Goal: Task Accomplishment & Management: Manage account settings

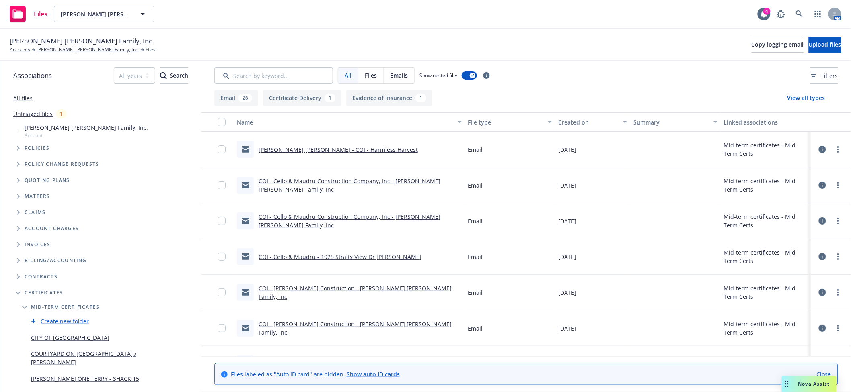
scroll to position [143, 0]
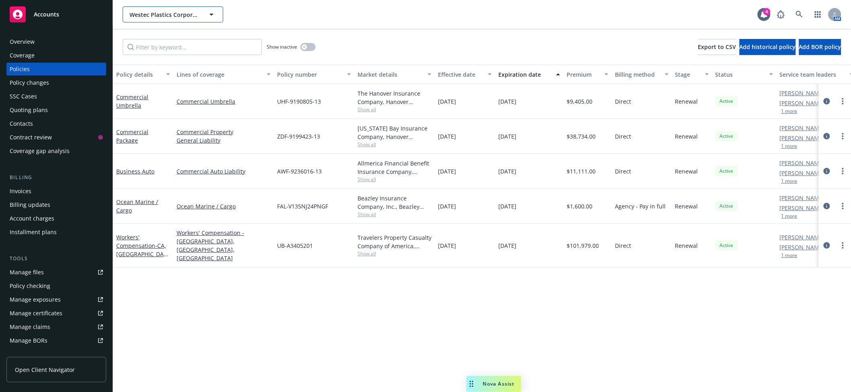
click at [165, 13] on span "Westec Plastics Corporation" at bounding box center [164, 14] width 70 height 8
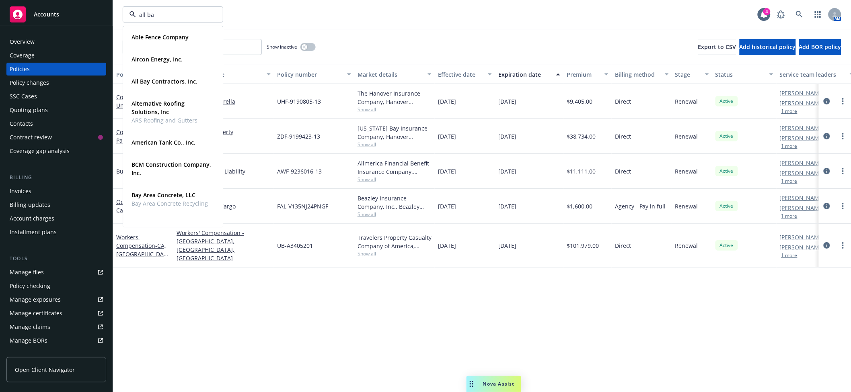
type input "all bay"
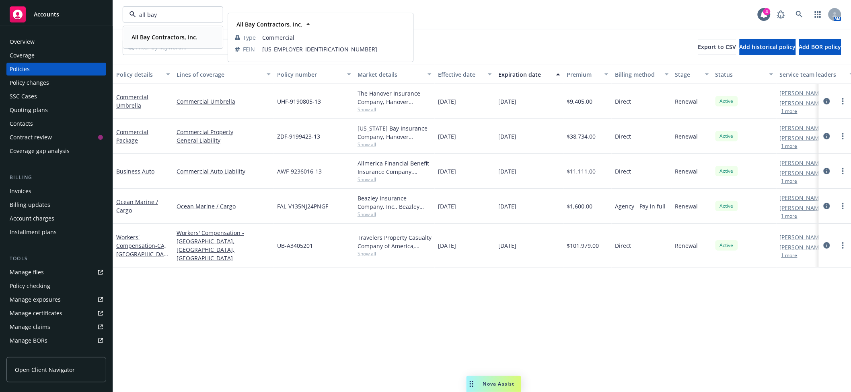
click at [169, 35] on strong "All Bay Contractors, Inc." at bounding box center [164, 37] width 66 height 8
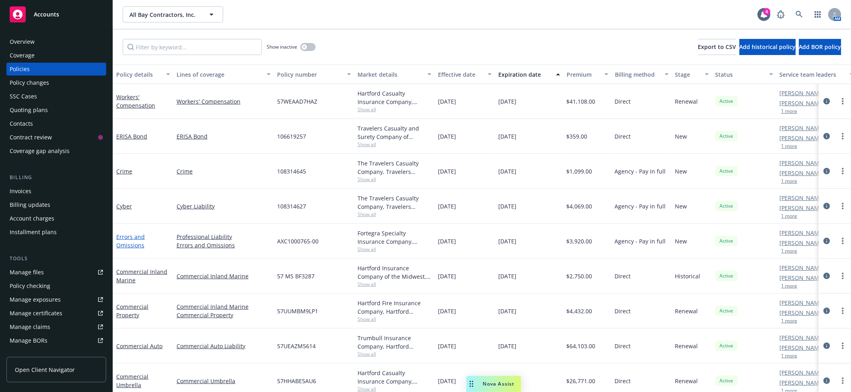
click at [136, 249] on link "Errors and Omissions" at bounding box center [130, 241] width 29 height 16
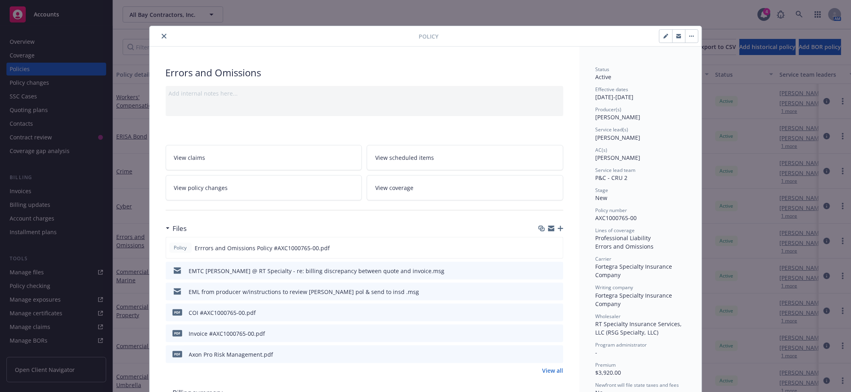
click at [558, 230] on icon "button" at bounding box center [561, 229] width 6 height 6
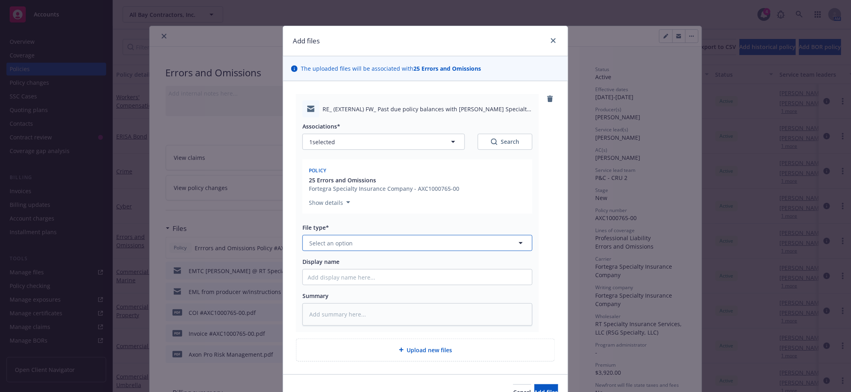
click at [384, 244] on button "Select an option" at bounding box center [417, 243] width 230 height 16
type input "bil"
type textarea "x"
type input "E"
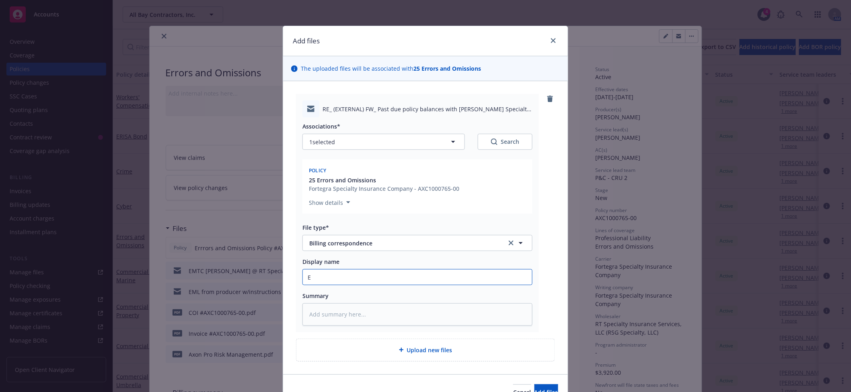
type textarea "x"
type input "EM"
type textarea "x"
type input "EMF"
type textarea "x"
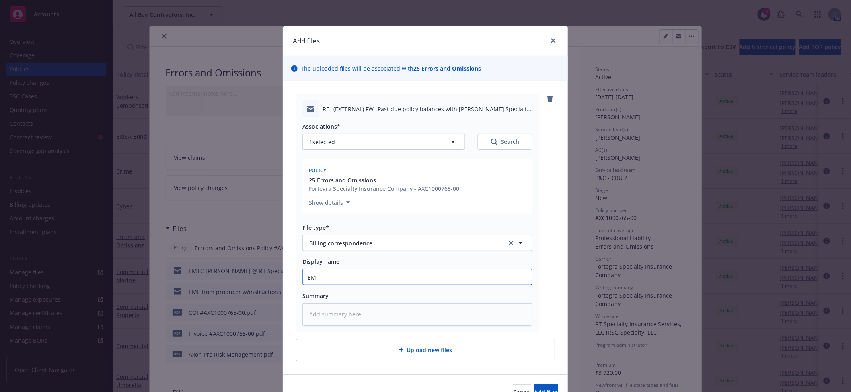
type input "EMFC"
type textarea "x"
type input "EMFC"
type textarea "x"
type input "EMFC Ta"
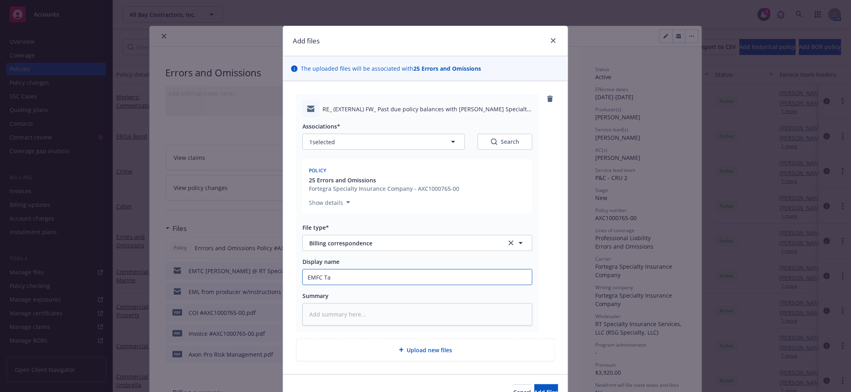
type textarea "x"
type input "EMFC Tan"
type textarea "x"
type input "EMFC [PERSON_NAME]"
type textarea "x"
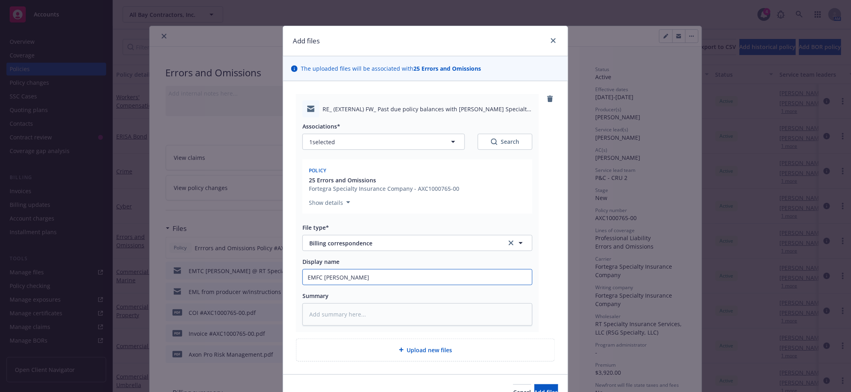
type input "EMFC Tanne"
type textarea "x"
type input "EMFC [PERSON_NAME]"
type textarea "x"
type input "EMFC [PERSON_NAME]"
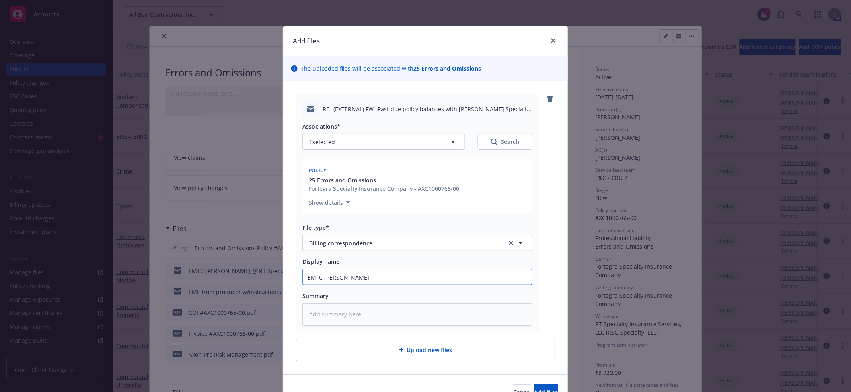
type textarea "x"
type input "EMFC [PERSON_NAME] @"
type textarea "x"
type input "EMFC [PERSON_NAME] @"
type textarea "x"
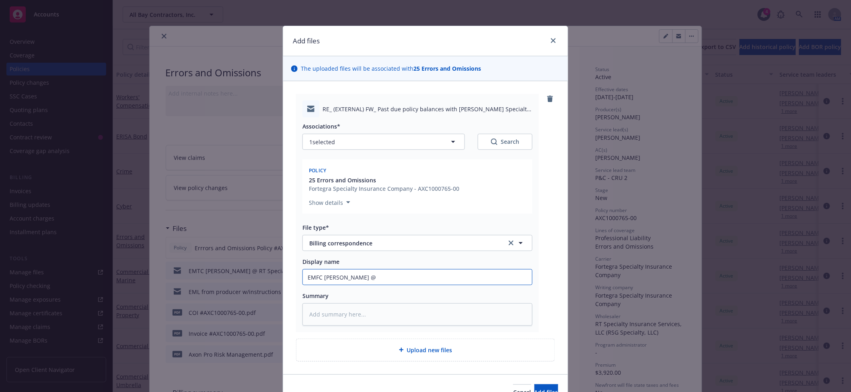
type input "EMFC [PERSON_NAME] @ R"
type textarea "x"
type input "EMFC [PERSON_NAME] @ RT"
type textarea "x"
type input "EMFC [PERSON_NAME] @ RT P"
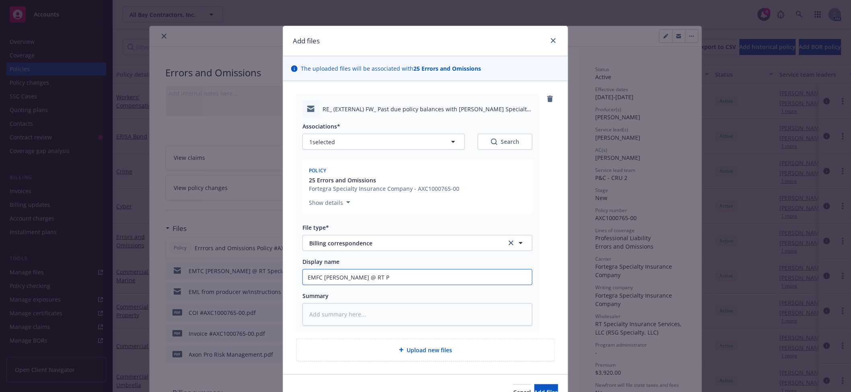
type textarea "x"
type input "EMFC [PERSON_NAME] @ RT PS"
type textarea "x"
type input "EMFC [PERSON_NAME] @ RT PSe"
type textarea "x"
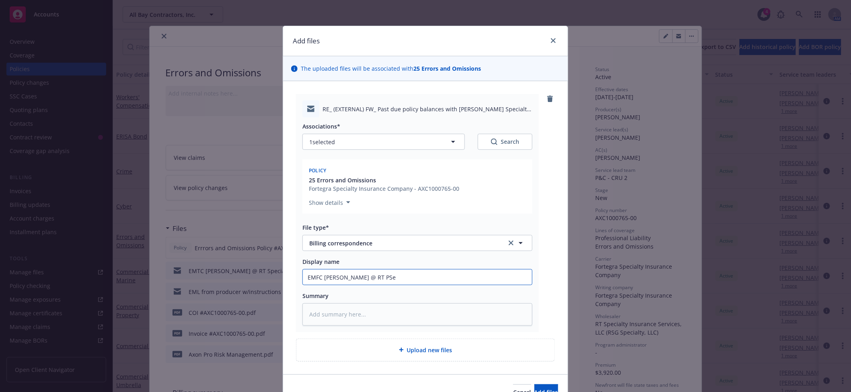
type input "EMFC [PERSON_NAME] @ RT PS"
type textarea "x"
type input "EMFC [PERSON_NAME] @ RT P"
type textarea "x"
type input "EMFC [PERSON_NAME] @ RT PS"
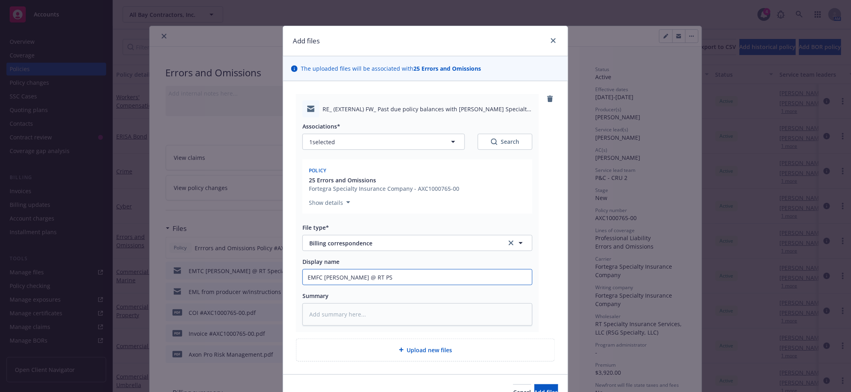
type textarea "x"
type input "EMFC [PERSON_NAME] @ RT P"
type textarea "x"
type input "EMFC [PERSON_NAME] @ RT"
type textarea "x"
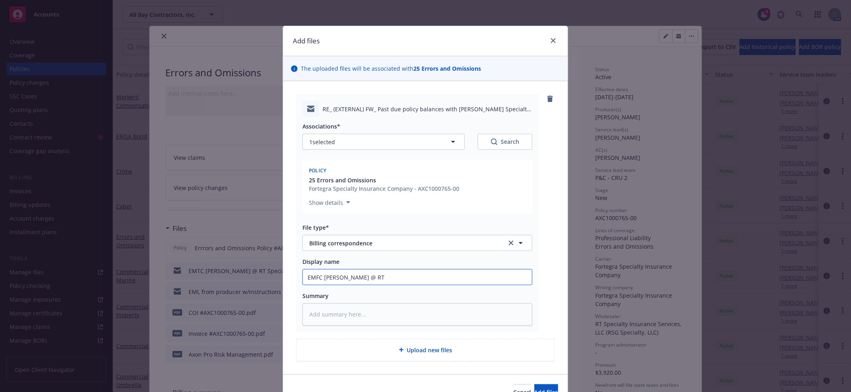
type input "EMFC [PERSON_NAME] @ RT S"
type textarea "x"
type input "EMFC [PERSON_NAME] @ RT Sp"
type textarea "x"
type input "EMFC [PERSON_NAME] @ RT Spe"
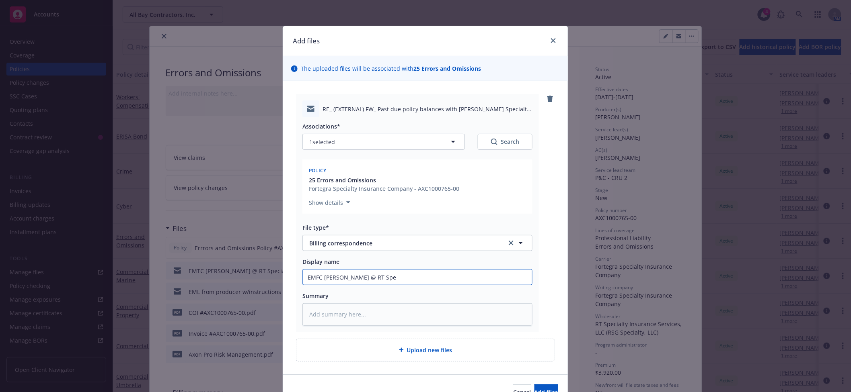
type textarea "x"
type input "EMFC [PERSON_NAME] @ RT Spec"
type textarea "x"
type input "EMFC [PERSON_NAME] @ RT Speci"
type textarea "x"
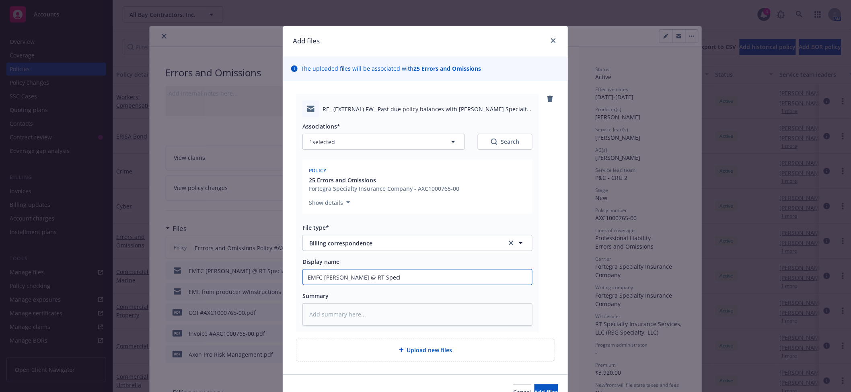
type input "EMFC [PERSON_NAME] @ RT Specia"
type textarea "x"
type input "EMFC [PERSON_NAME] @ RT Special"
type textarea "x"
type input "EMFC [PERSON_NAME] @ RT Specialt"
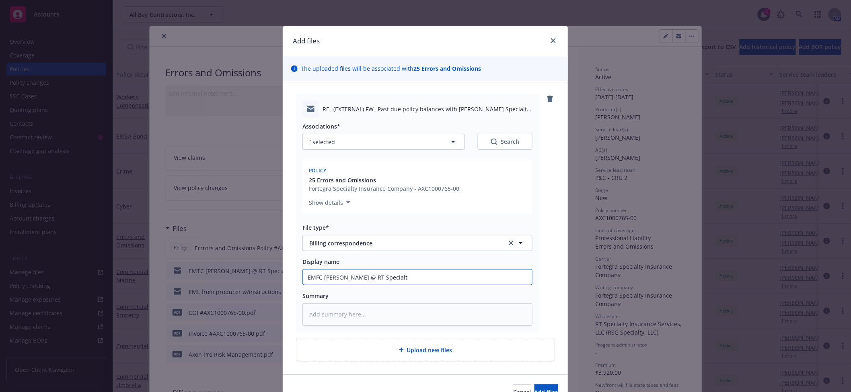
type textarea "x"
type input "EMFC [PERSON_NAME] @ RT Specialty"
type textarea "x"
type input "EMFC [PERSON_NAME] @ RT Specialty"
type textarea "x"
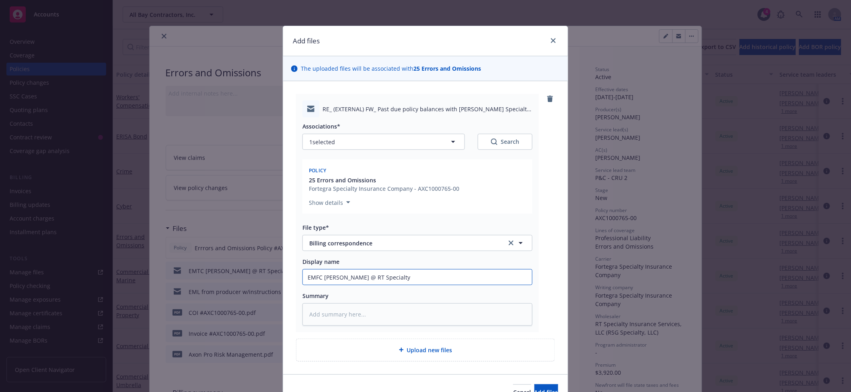
type input "EMFC [PERSON_NAME] @ RT Specialty -"
type textarea "x"
type input "EMFC [PERSON_NAME] @ RT Specialty -"
type textarea "x"
type input "EMFC [PERSON_NAME] @ RT Specialty - W"
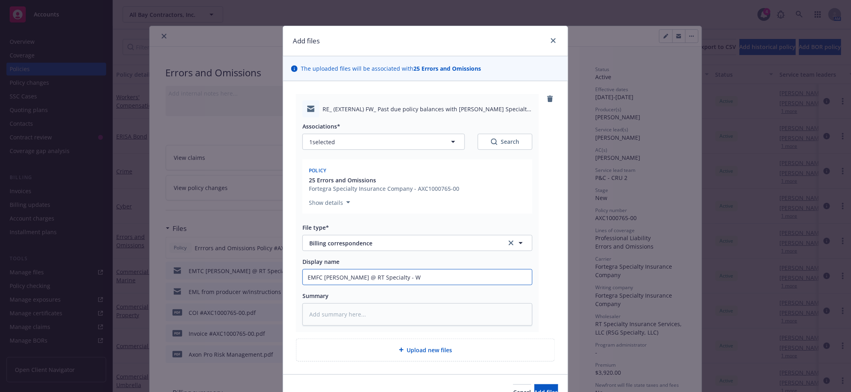
type textarea "x"
type input "EMFC [PERSON_NAME] @ RT Specialty - Wi"
type textarea "x"
type input "EMFC [PERSON_NAME] @ RT Specialty - Wil"
type textarea "x"
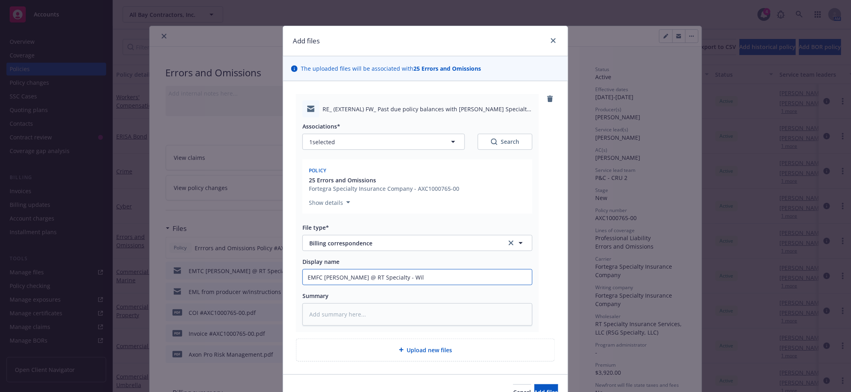
type input "EMFC [PERSON_NAME] @ RT Specialty - Will"
type textarea "x"
type input "EMFC [PERSON_NAME] @ RT Specialty - Will a"
type textarea "x"
type input "EMFC [PERSON_NAME] @ RT Specialty - Will ad"
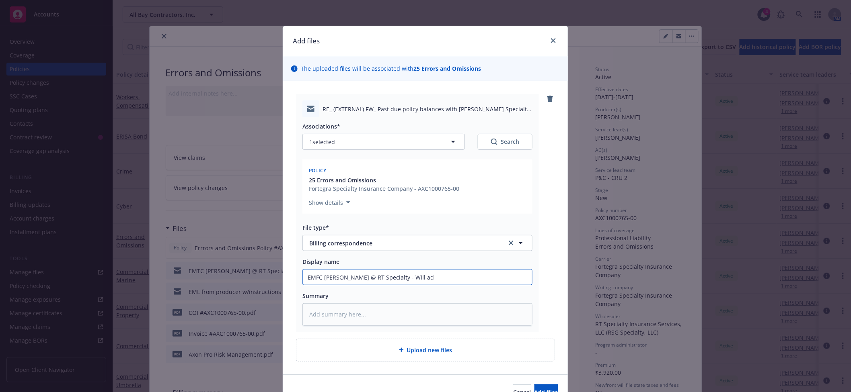
type textarea "x"
type input "EMFC [PERSON_NAME] @ RT Specialty - Will advi"
type textarea "x"
type input "EMFC [PERSON_NAME] @ RT Specialty - Will advis"
type textarea "x"
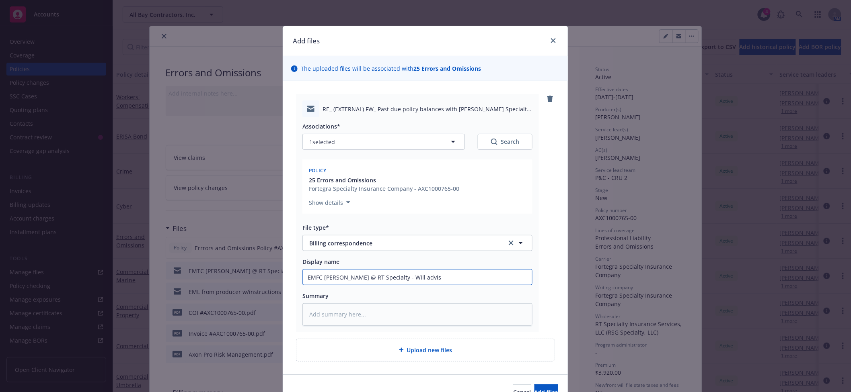
type input "EMFC [PERSON_NAME] @ RT Specialty - Will advise"
type textarea "x"
type input "EMFC [PERSON_NAME] @ RT Specialty - Will advise o"
type textarea "x"
type input "EMFC [PERSON_NAME] @ RT Specialty - Will advise on"
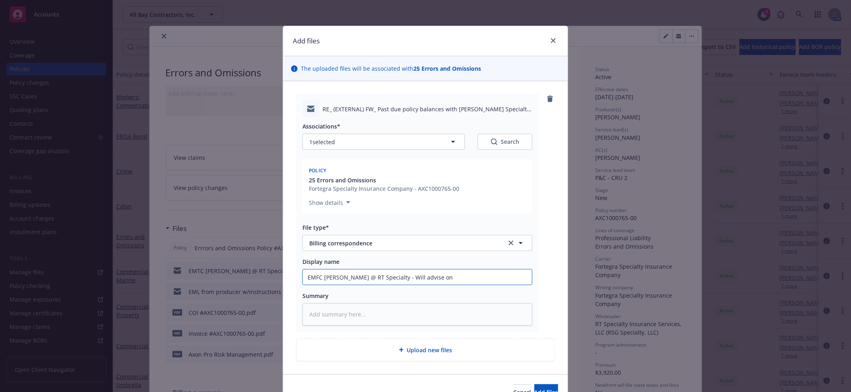
type textarea "x"
type input "EMFC [PERSON_NAME] @ RT Specialty - Will advise on"
type textarea "x"
type input "EMFC [PERSON_NAME] @ RT Specialty - Will advise on b"
type textarea "x"
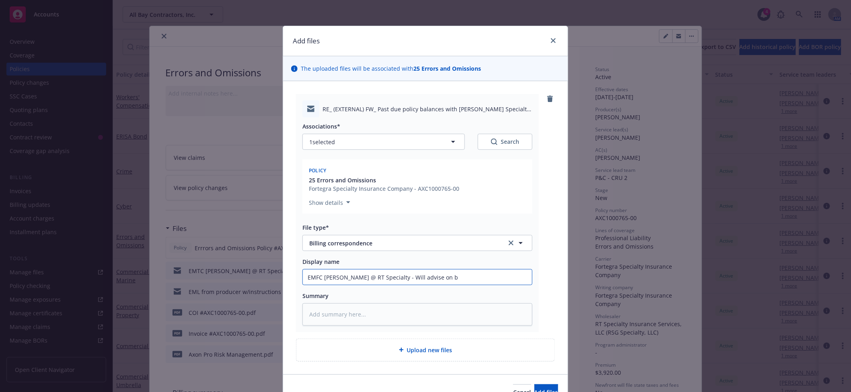
type input "EMFC [PERSON_NAME] @ RT Specialty - Will advise on bi"
type textarea "x"
type input "EMFC [PERSON_NAME] @ RT Specialty - Will advise on bill"
type textarea "x"
type input "EMFC [PERSON_NAME] @ RT Specialty - Will advise on billi"
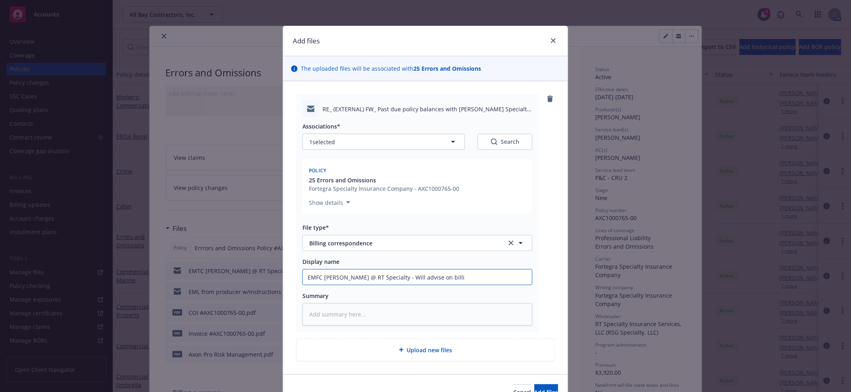
type textarea "x"
type input "EMFC [PERSON_NAME] @ RT Specialty - Will advise on billin"
type textarea "x"
type input "EMFC [PERSON_NAME] @ RT Specialty - Will advise on billing"
type textarea "x"
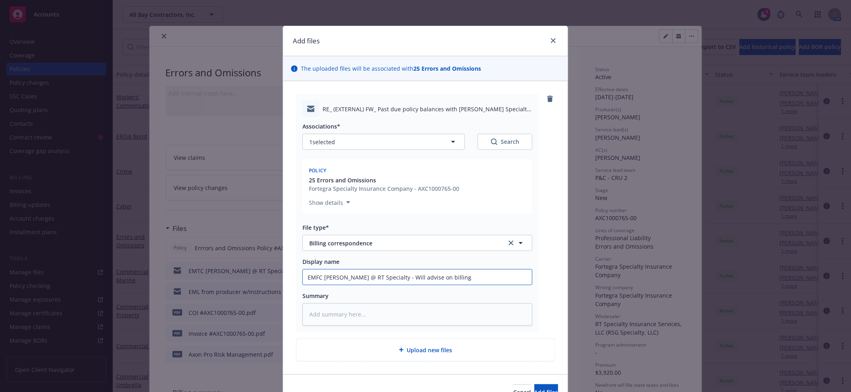
type input "EMFC [PERSON_NAME] @ RT Specialty - Will advise on billing"
type textarea "x"
type input "EMFC [PERSON_NAME] @ RT Specialty - Will advise on billing di"
type textarea "x"
type input "EMFC [PERSON_NAME] @ RT Specialty - Will advise on billing dis"
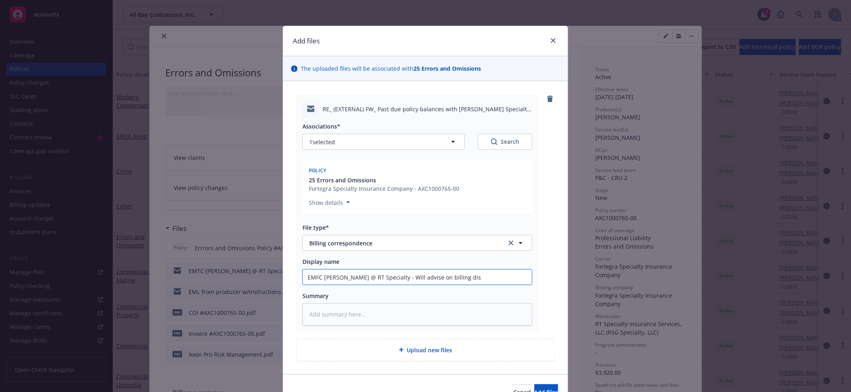
type textarea "x"
type input "EMFC [PERSON_NAME] @ RT Specialty - Will advise on billing disc"
type textarea "x"
type input "EMFC [PERSON_NAME] @ RT Specialty - Will advise on billing discr"
type textarea "x"
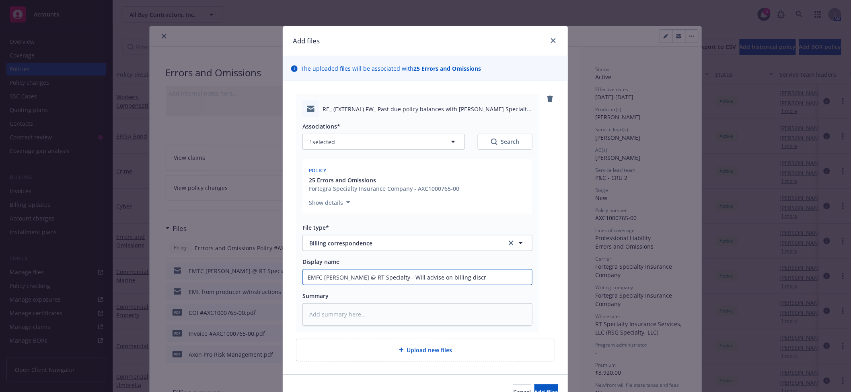
type input "EMFC [PERSON_NAME] @ RT Specialty - Will advise on billing discre"
type textarea "x"
type input "EMFC [PERSON_NAME] @ RT Specialty - Will advise on billing discrepa"
type textarea "x"
type input "EMFC [PERSON_NAME] @ RT Specialty - Will advise on billing discrepan"
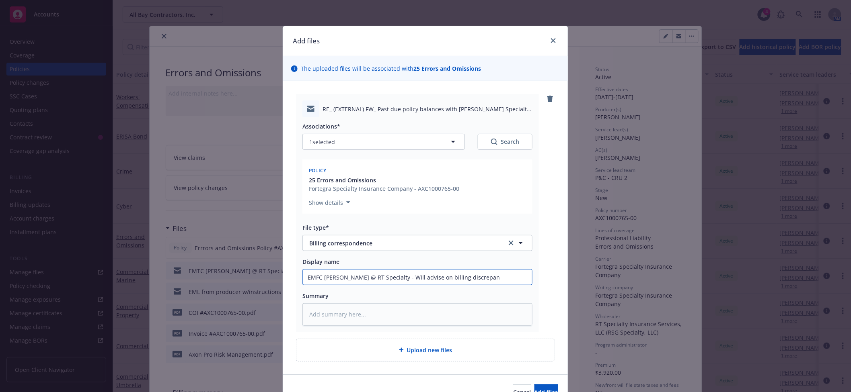
type textarea "x"
type input "EMFC [PERSON_NAME] @ RT Specialty - Will advise on billing discrepanc"
type textarea "x"
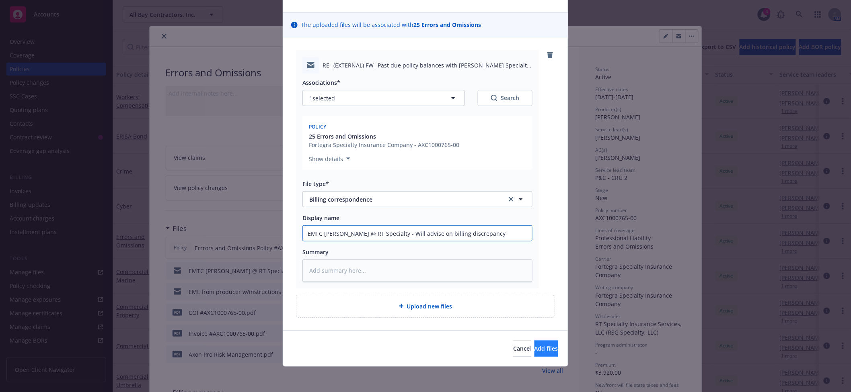
type input "EMFC [PERSON_NAME] @ RT Specialty - Will advise on billing discrepancy"
click at [534, 352] on span "Add files" at bounding box center [546, 349] width 24 height 8
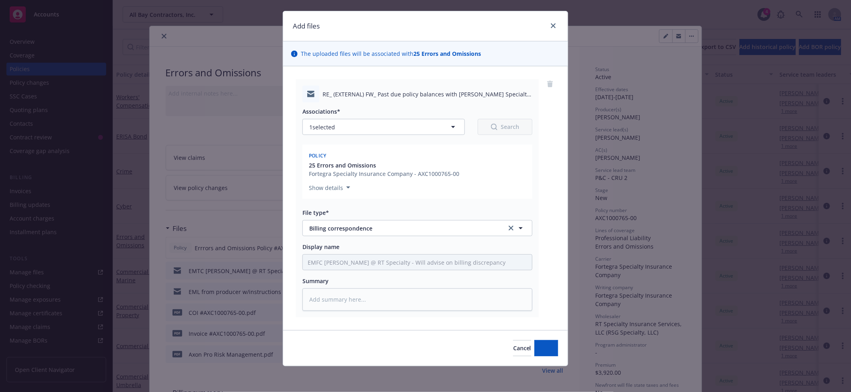
scroll to position [14, 0]
type textarea "x"
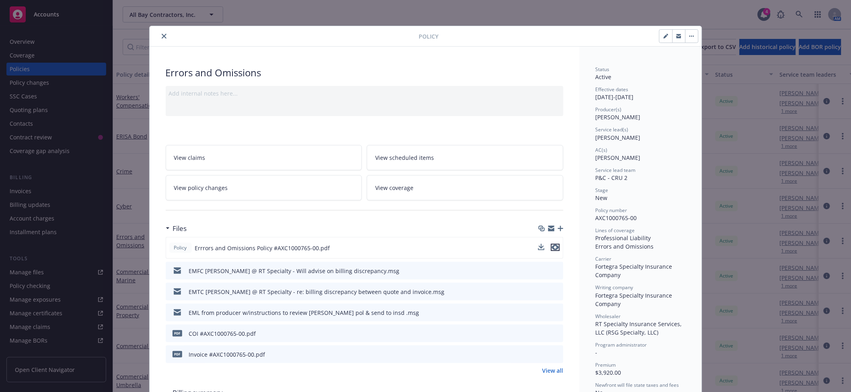
click at [553, 245] on icon "preview file" at bounding box center [555, 248] width 7 height 6
click at [663, 39] on button "button" at bounding box center [665, 36] width 13 height 13
select select "NEW"
select select "other"
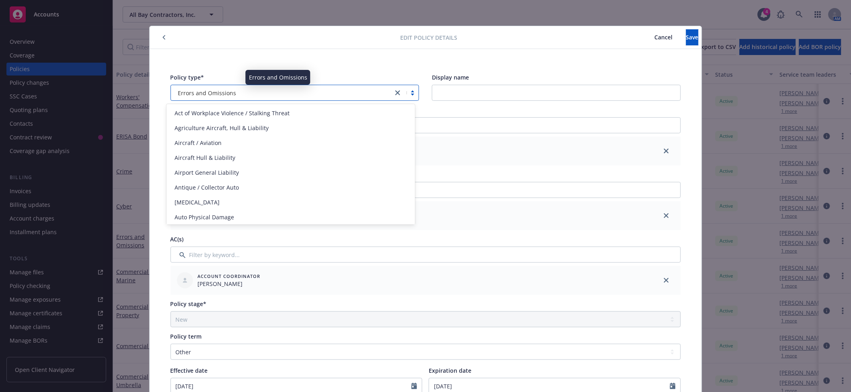
click at [302, 94] on div "Errors and Omissions" at bounding box center [282, 93] width 214 height 8
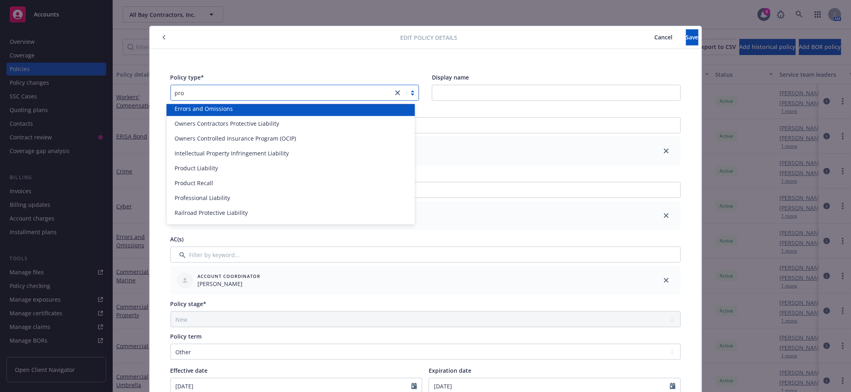
scroll to position [0, 0]
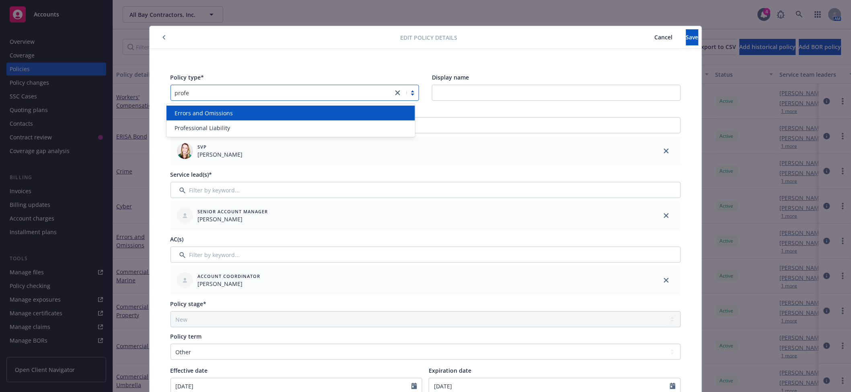
type input "profes"
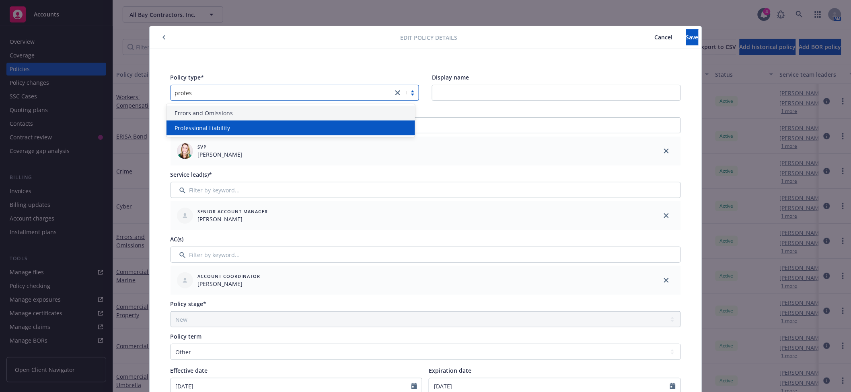
click at [203, 132] on span "Professional Liability" at bounding box center [201, 128] width 55 height 8
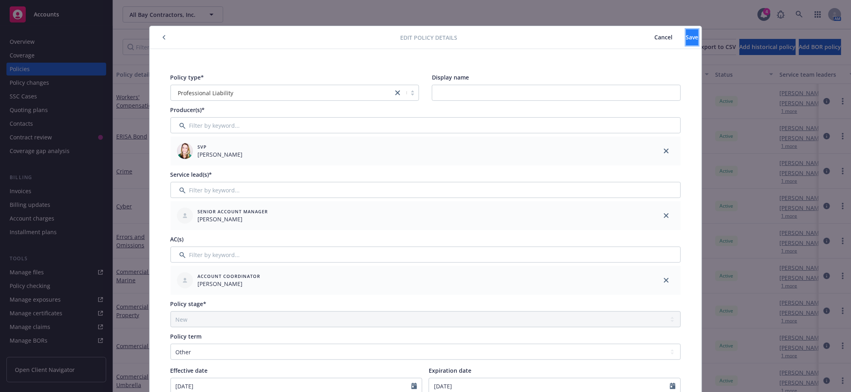
click at [686, 36] on button "Save" at bounding box center [692, 37] width 12 height 16
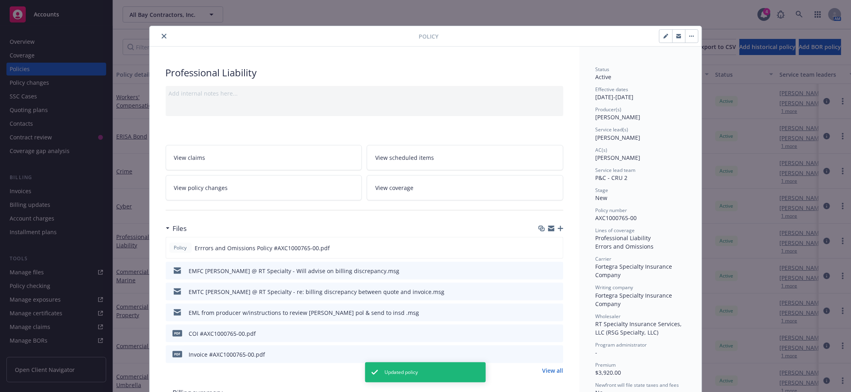
click at [162, 38] on icon "close" at bounding box center [164, 36] width 5 height 5
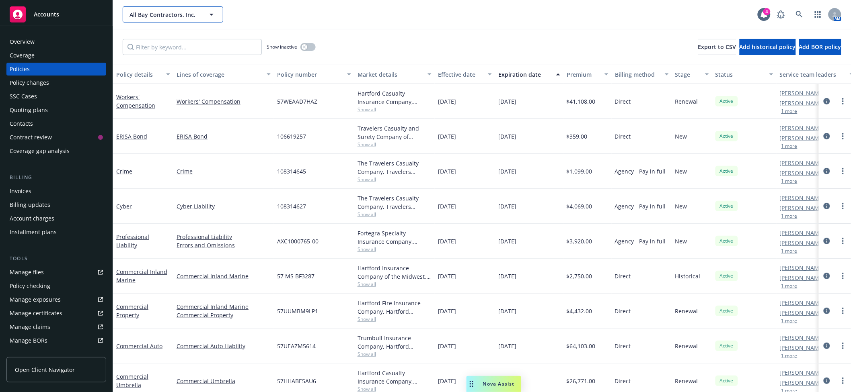
click at [203, 16] on button "All Bay Contractors, Inc." at bounding box center [173, 14] width 100 height 16
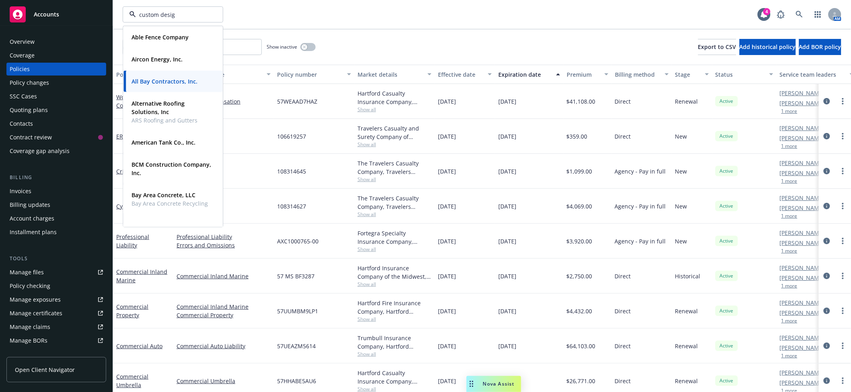
type input "custom design"
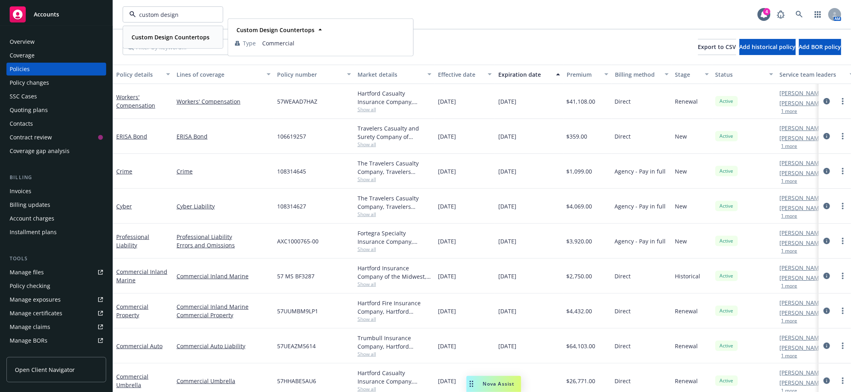
click at [177, 34] on strong "Custom Design Countertops" at bounding box center [170, 37] width 78 height 8
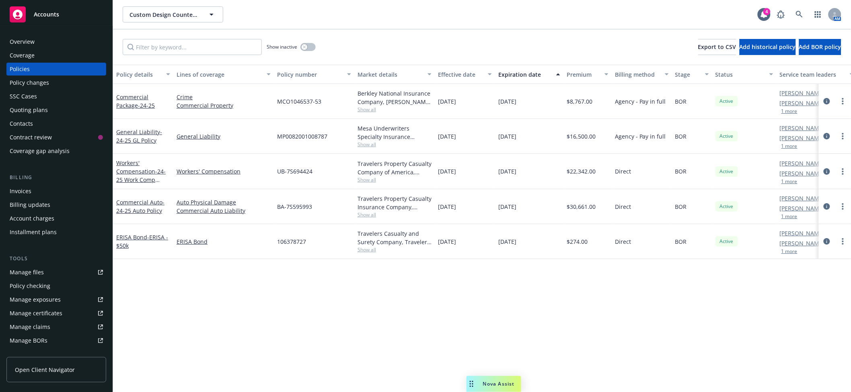
click at [38, 109] on div "Quoting plans" at bounding box center [29, 110] width 38 height 13
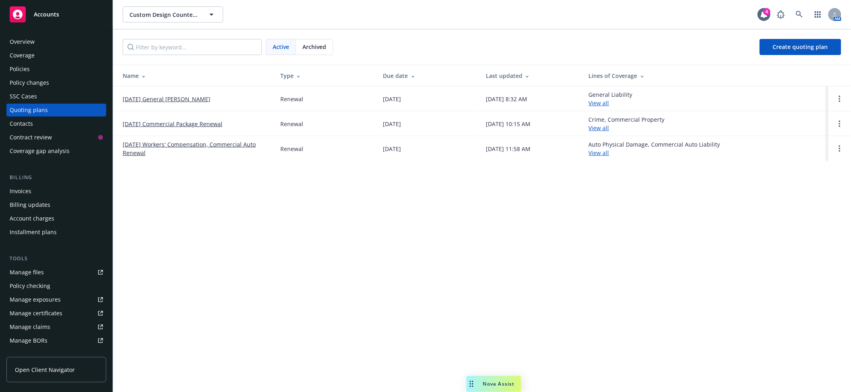
click at [188, 121] on link "[DATE] Commercial Package Renewal" at bounding box center [173, 124] width 100 height 8
